Goal: Task Accomplishment & Management: Complete application form

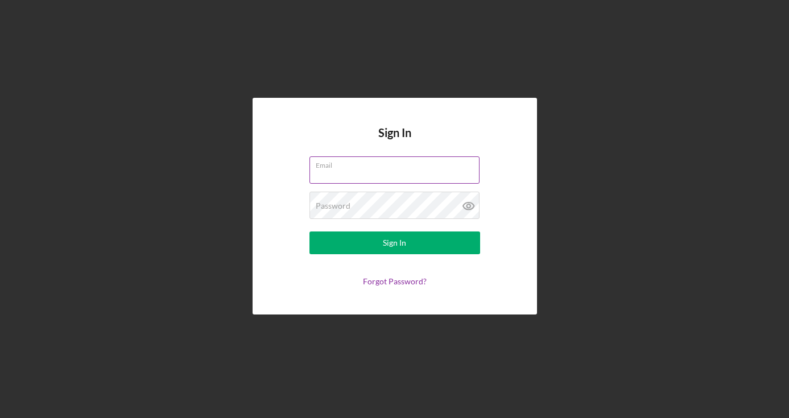
click at [328, 166] on label "Email" at bounding box center [398, 163] width 164 height 13
click at [328, 166] on input "Email" at bounding box center [394, 169] width 170 height 27
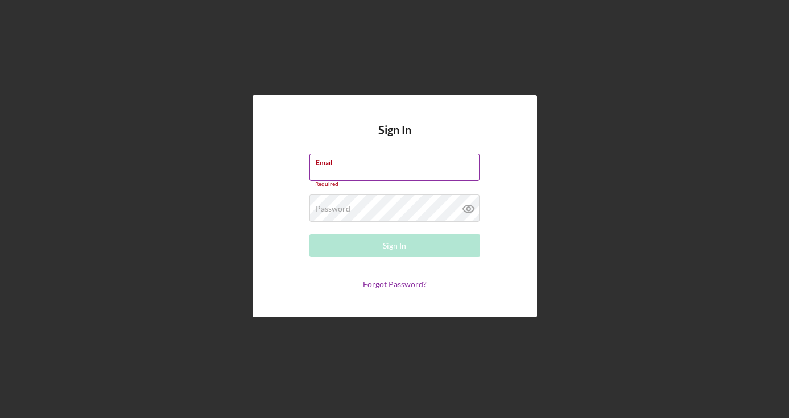
click at [347, 167] on input "Email" at bounding box center [394, 167] width 170 height 27
type input "[EMAIL_ADDRESS][DOMAIN_NAME]"
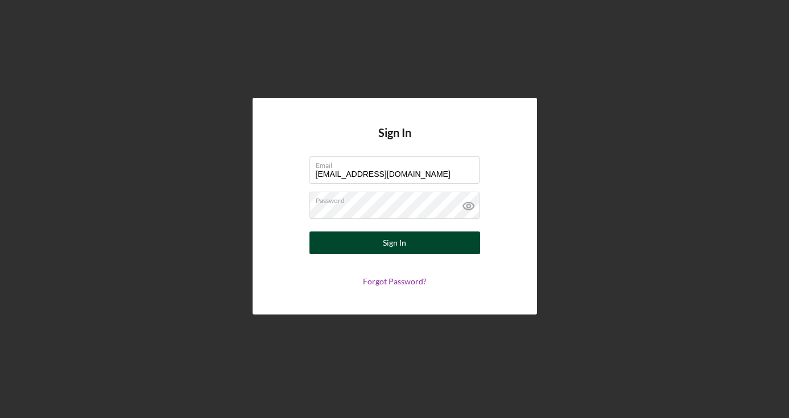
click at [399, 244] on div "Sign In" at bounding box center [394, 243] width 23 height 23
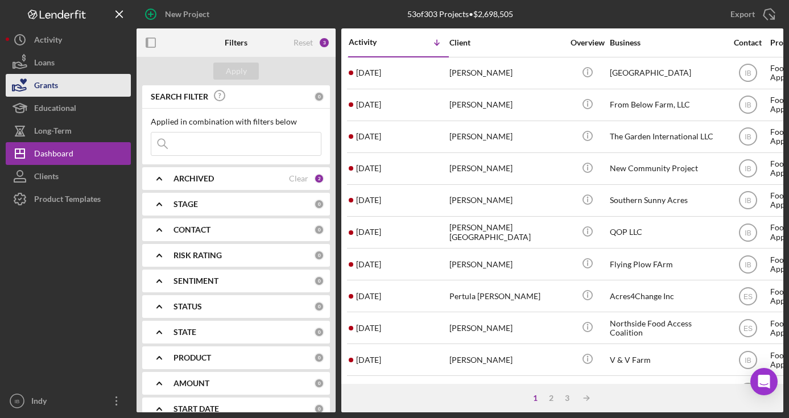
click at [82, 90] on button "Grants" at bounding box center [68, 85] width 125 height 23
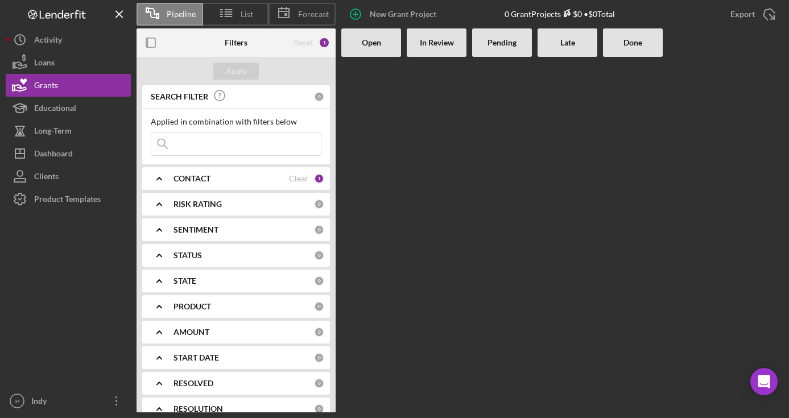
click at [272, 179] on div "CONTACT" at bounding box center [231, 178] width 115 height 9
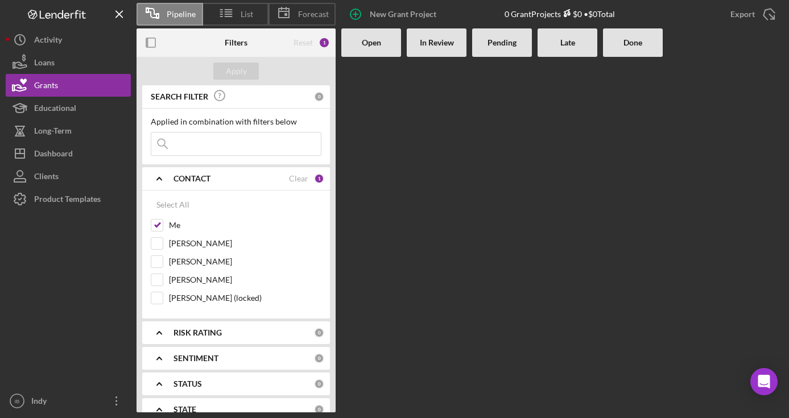
click at [272, 179] on div "CONTACT" at bounding box center [231, 178] width 115 height 9
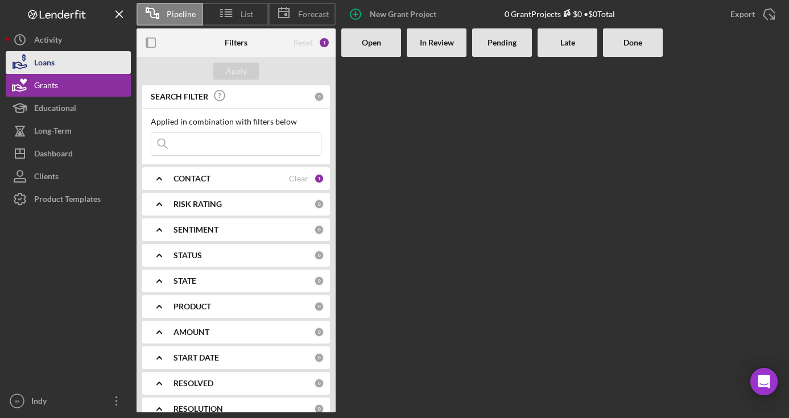
click at [63, 67] on button "Loans" at bounding box center [68, 62] width 125 height 23
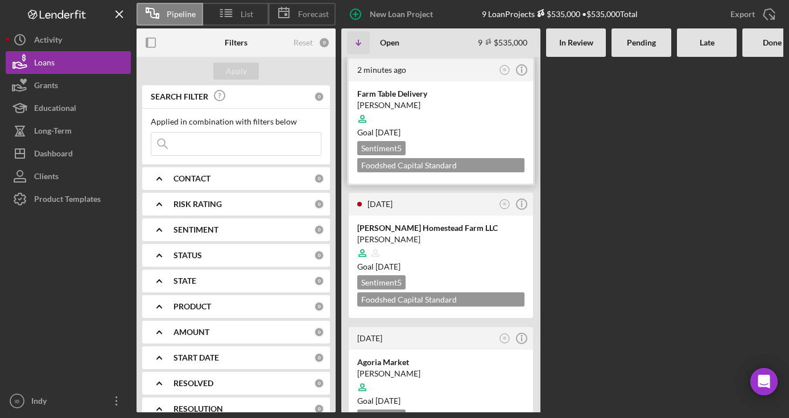
click at [462, 145] on div "Sentiment 5 Foodshed Capital Standard Application $60,000" at bounding box center [440, 156] width 167 height 31
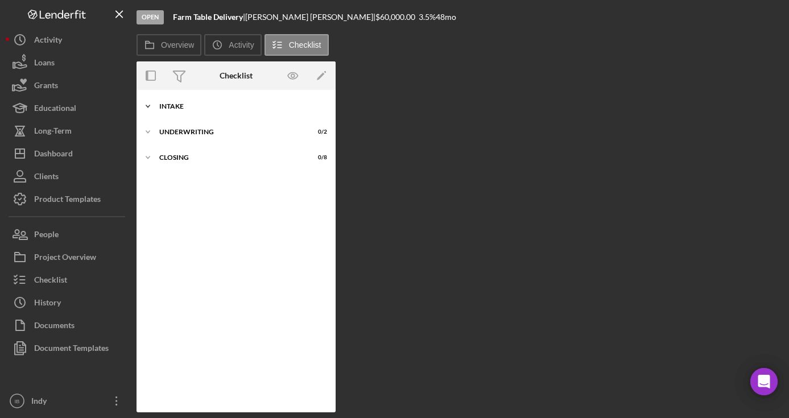
click at [257, 114] on div "Icon/Expander Intake 0 / 19" at bounding box center [236, 106] width 199 height 23
